Goal: Find specific page/section: Find specific page/section

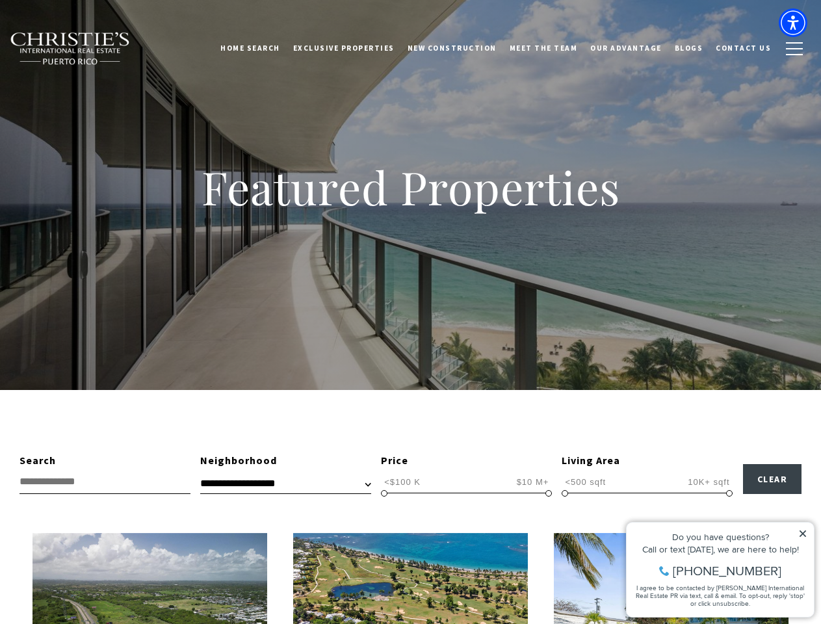
click at [410, 312] on div "Featured Properties" at bounding box center [410, 195] width 821 height 390
click at [269, 48] on link "Home Search" at bounding box center [250, 48] width 73 height 33
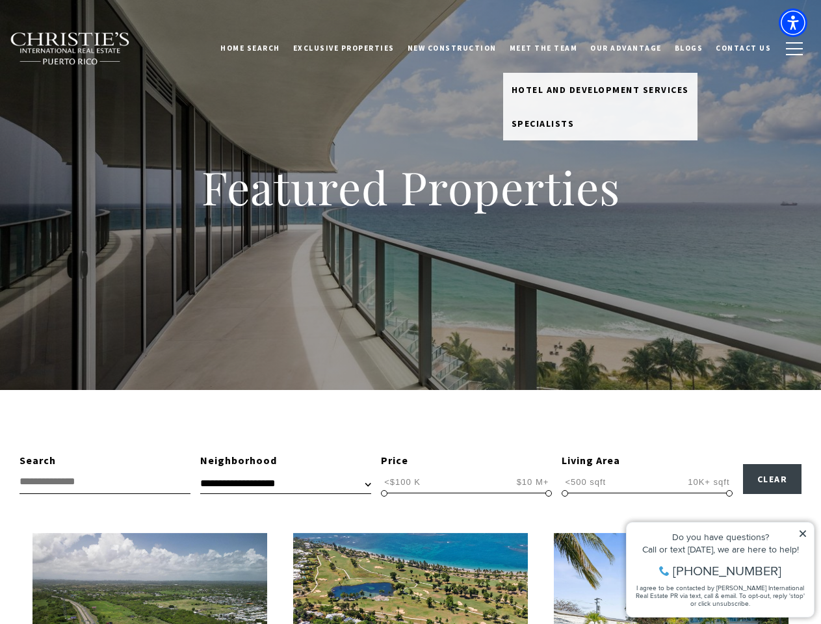
click at [553, 48] on link "Meet the Team" at bounding box center [543, 48] width 81 height 33
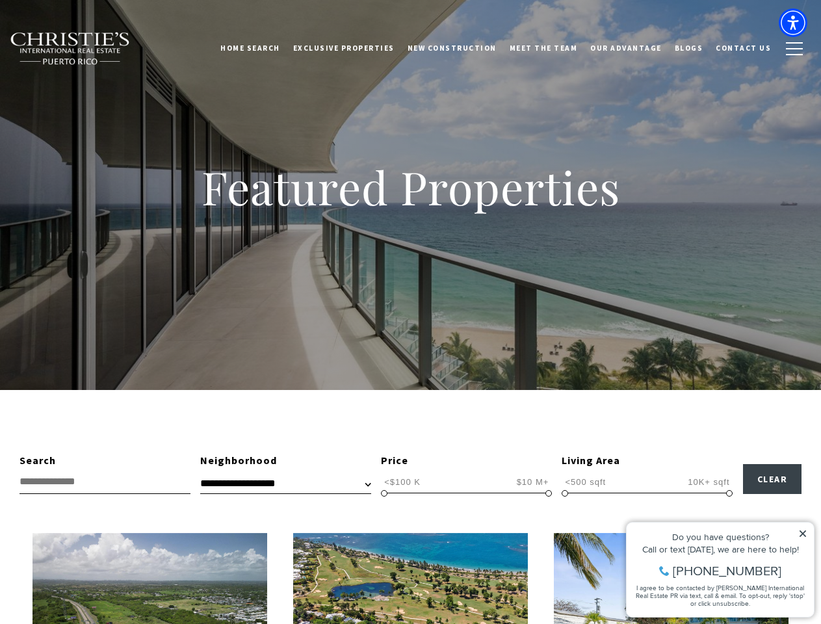
click at [795, 49] on span "button" at bounding box center [794, 48] width 17 height 1
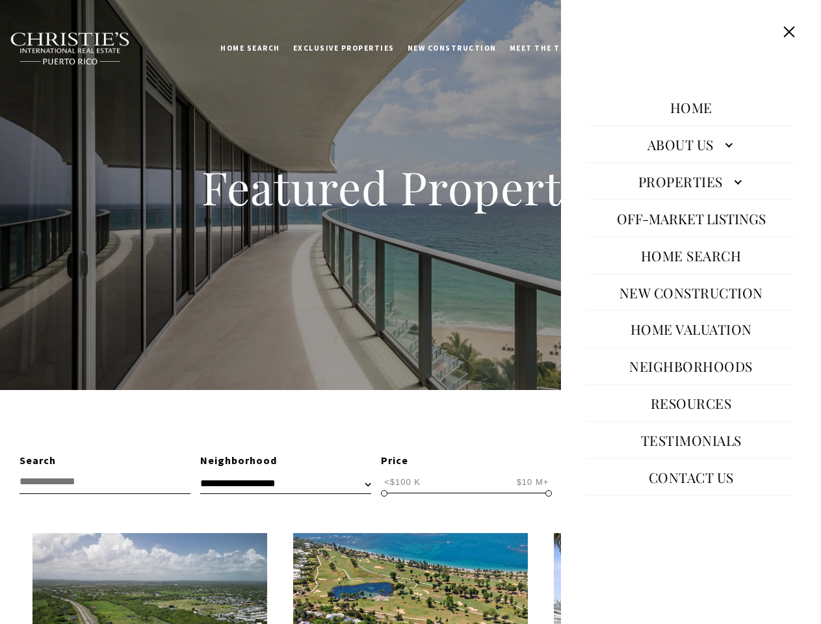
click at [402, 482] on span "<$100 K" at bounding box center [402, 482] width 43 height 12
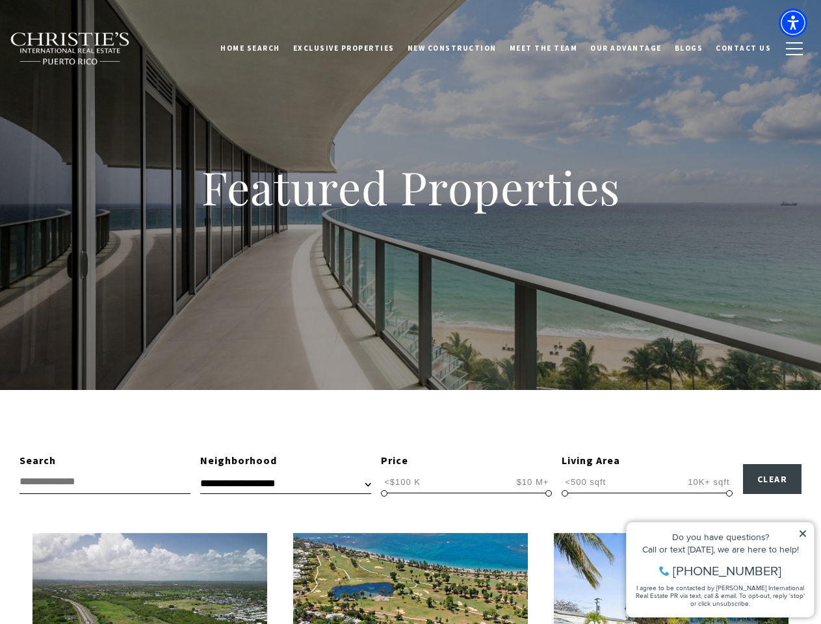
click at [533, 482] on span "$10 M+" at bounding box center [533, 482] width 39 height 12
click at [384, 494] on span at bounding box center [384, 493] width 7 height 7
click at [549, 494] on span at bounding box center [549, 493] width 7 height 7
click at [585, 482] on span "<500 sqft" at bounding box center [585, 482] width 47 height 12
click at [709, 482] on span "10K+ sqft" at bounding box center [709, 482] width 48 height 12
